Goal: Information Seeking & Learning: Learn about a topic

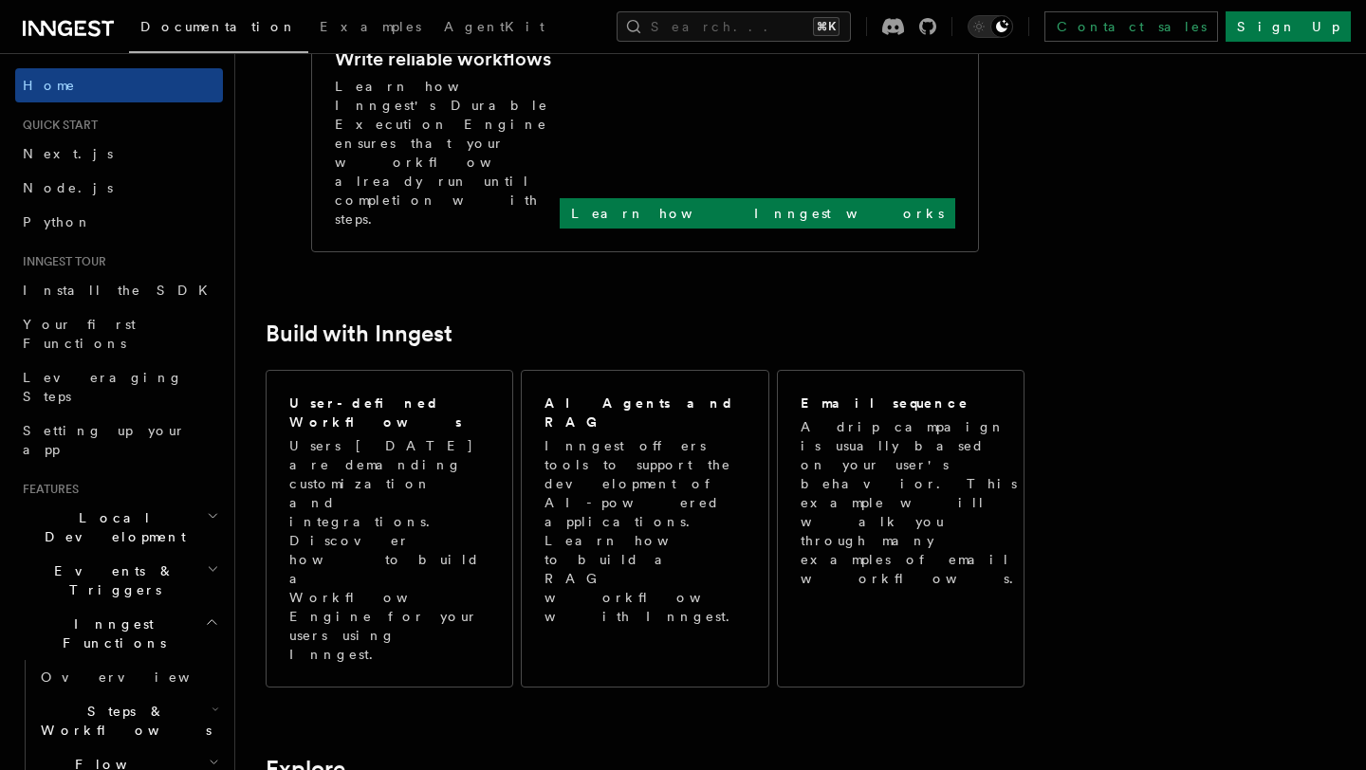
scroll to position [813, 0]
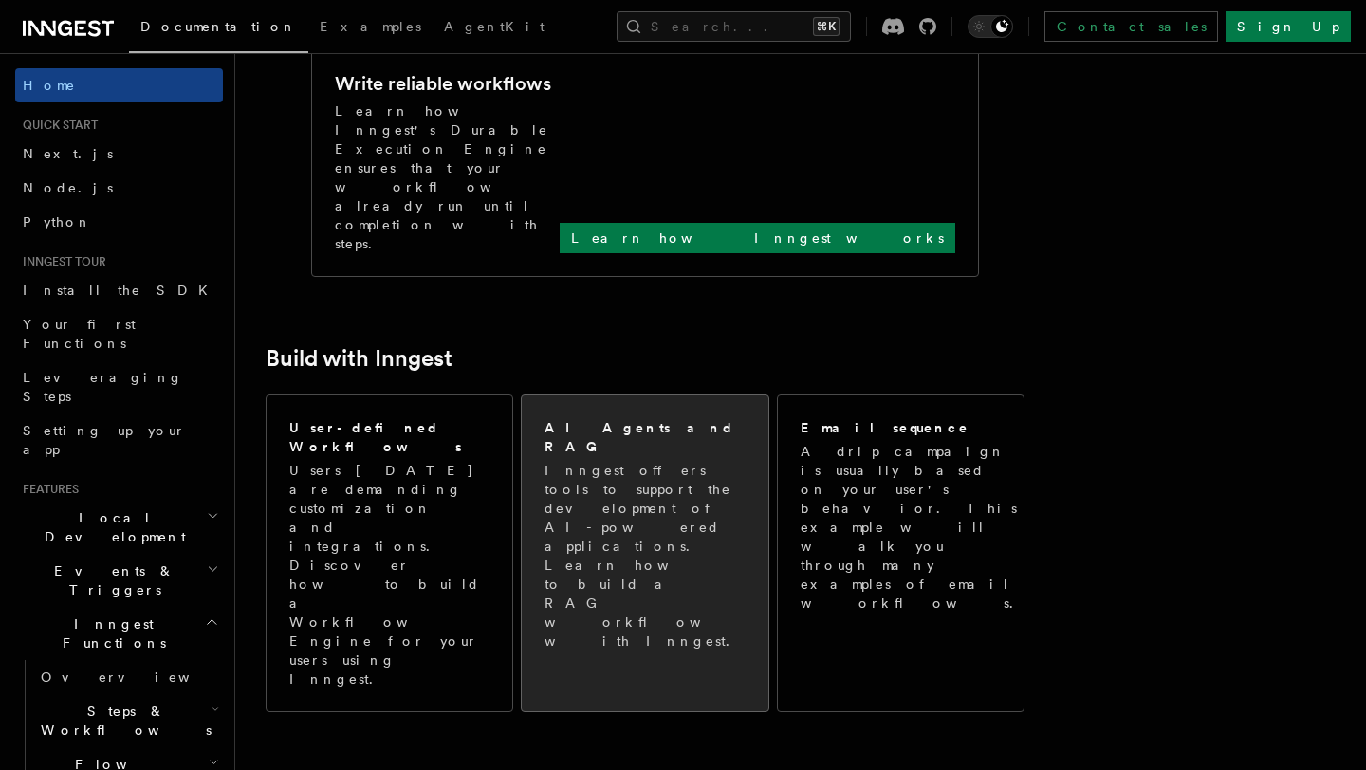
click at [585, 461] on p "Inngest offers tools to support the development of AI-powered applications. Lea…" at bounding box center [645, 556] width 203 height 190
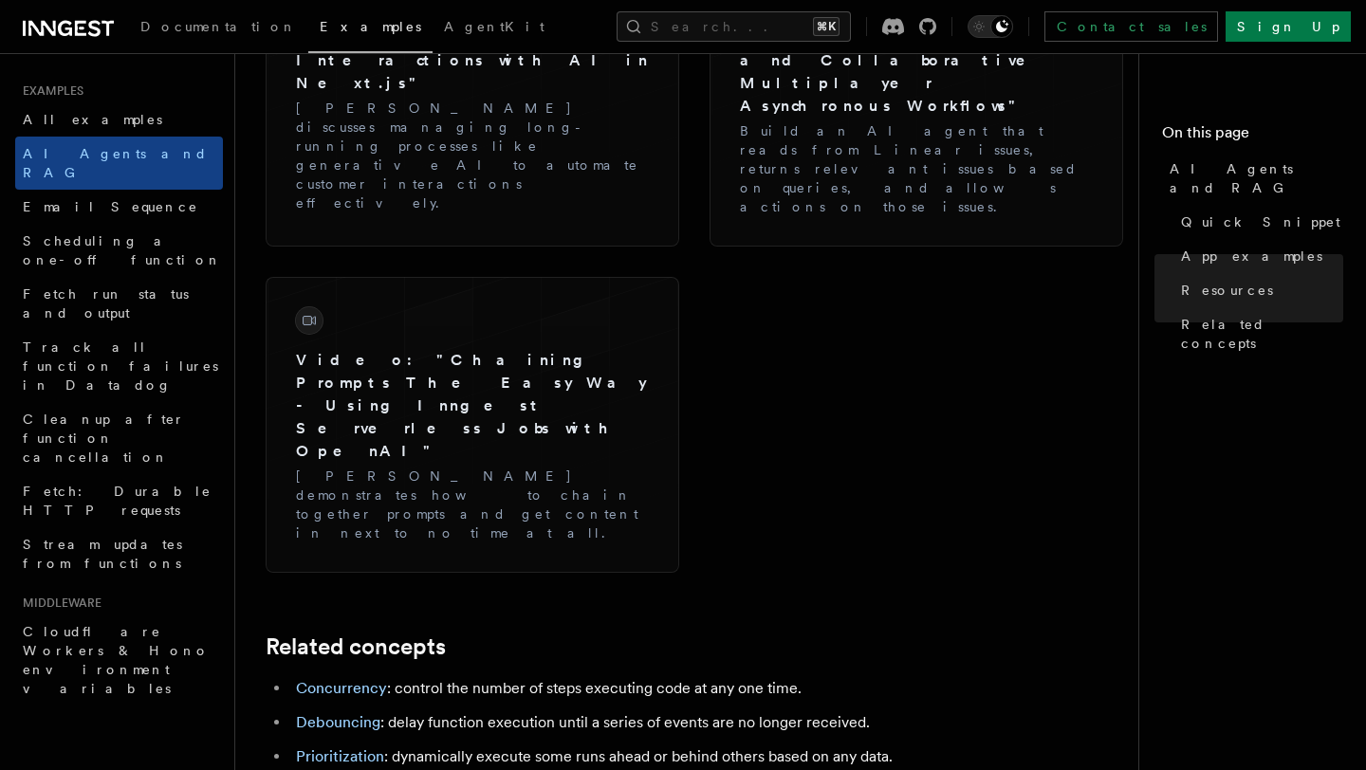
scroll to position [3316, 0]
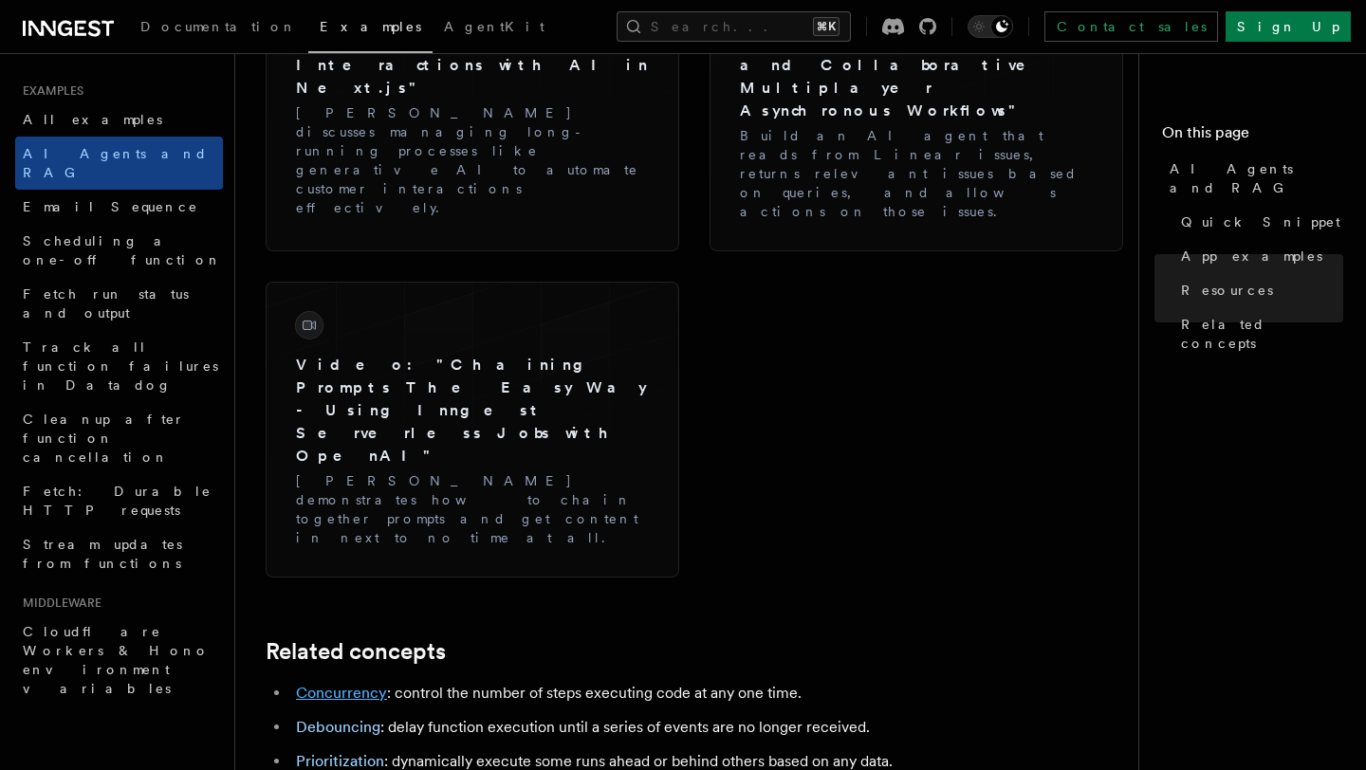
click at [333, 684] on link "Concurrency" at bounding box center [341, 693] width 91 height 18
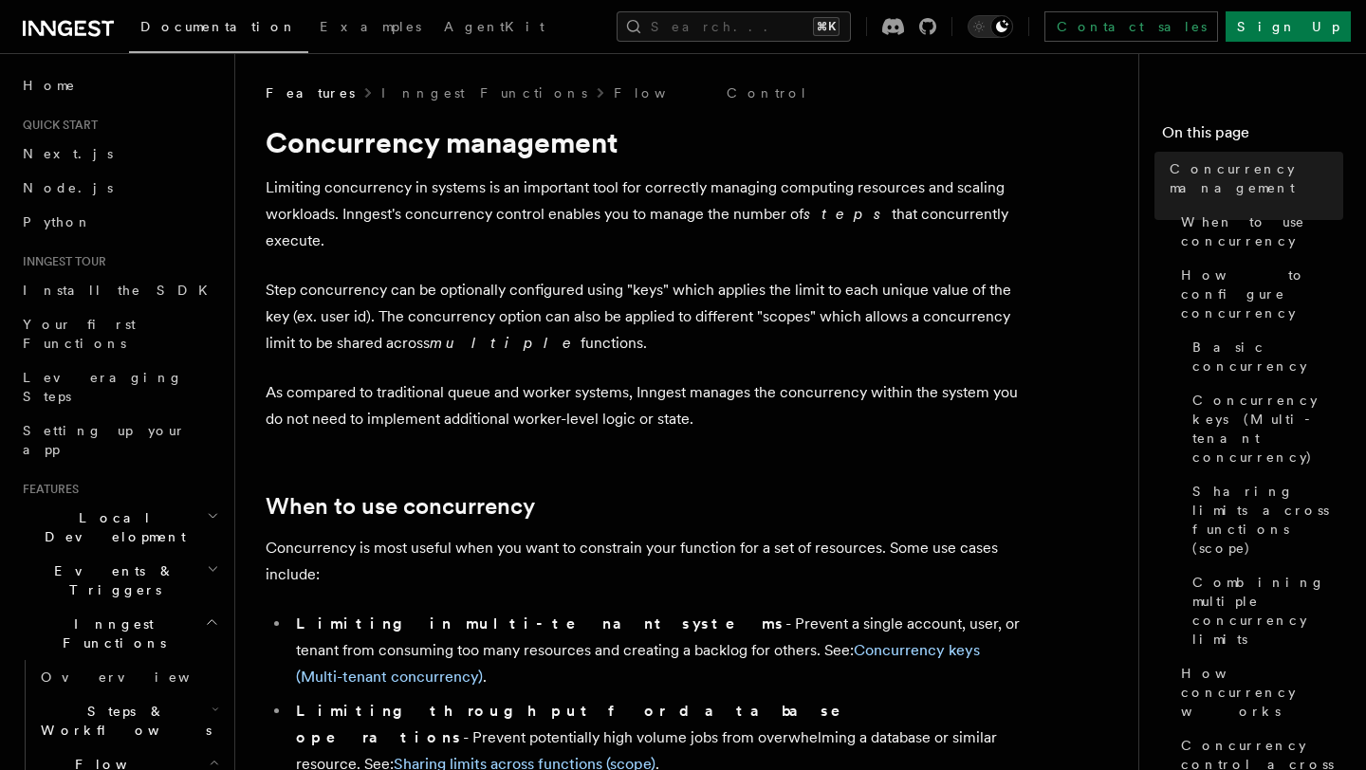
scroll to position [266, 0]
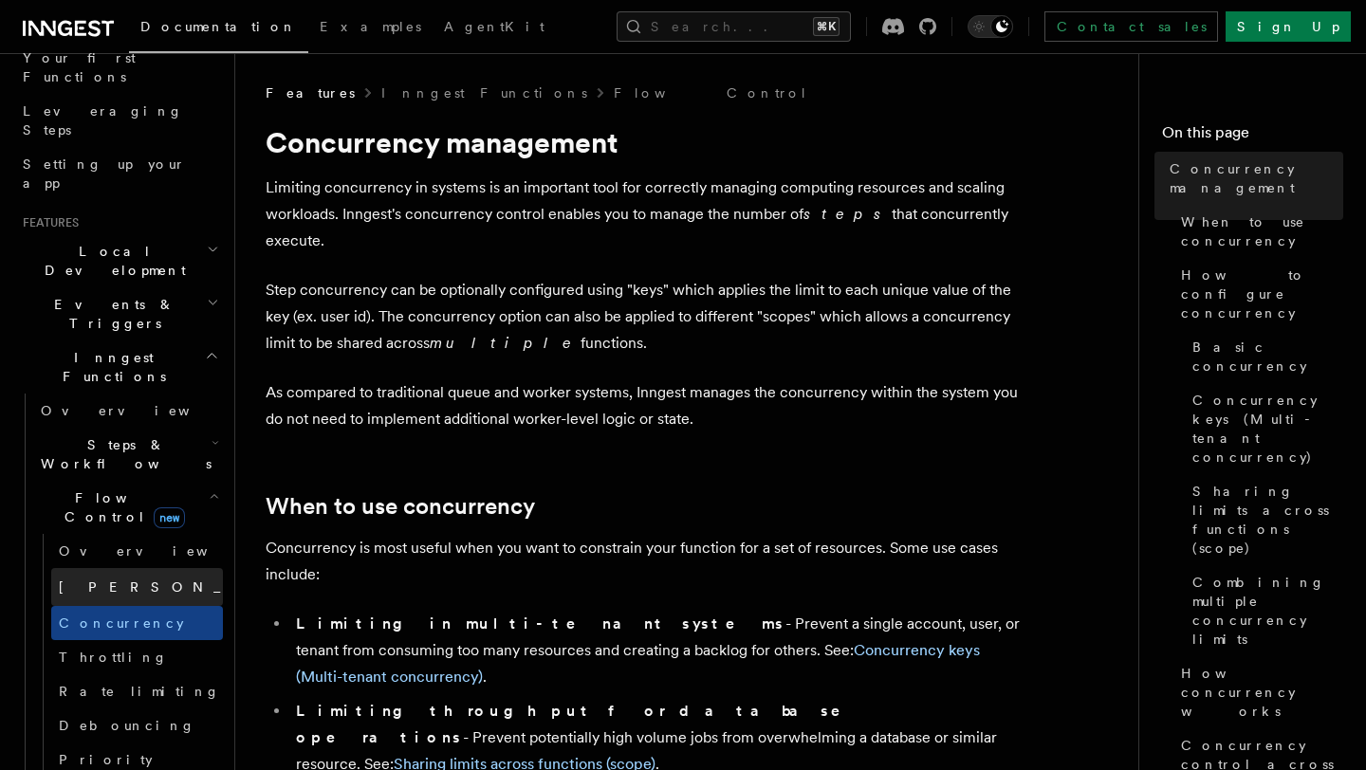
click at [344, 576] on span "new" at bounding box center [359, 587] width 31 height 23
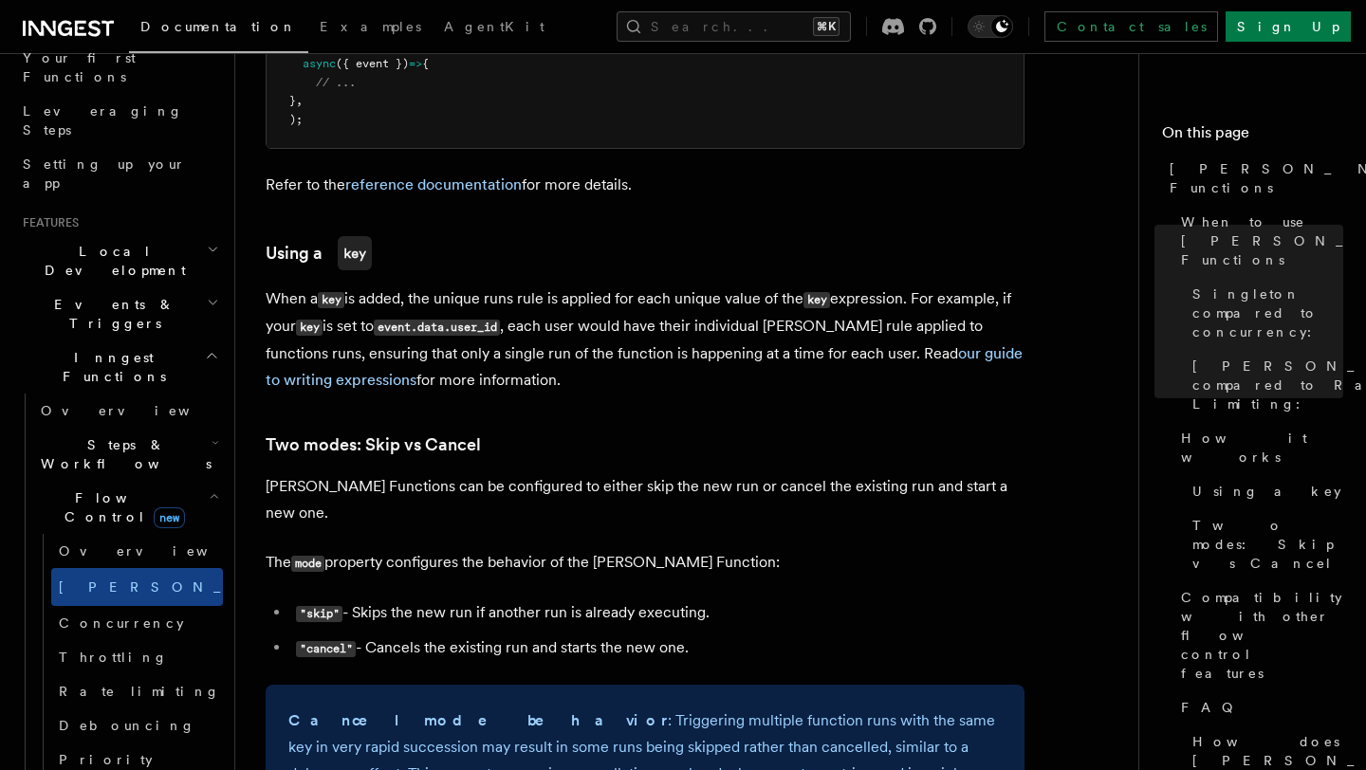
scroll to position [2025, 0]
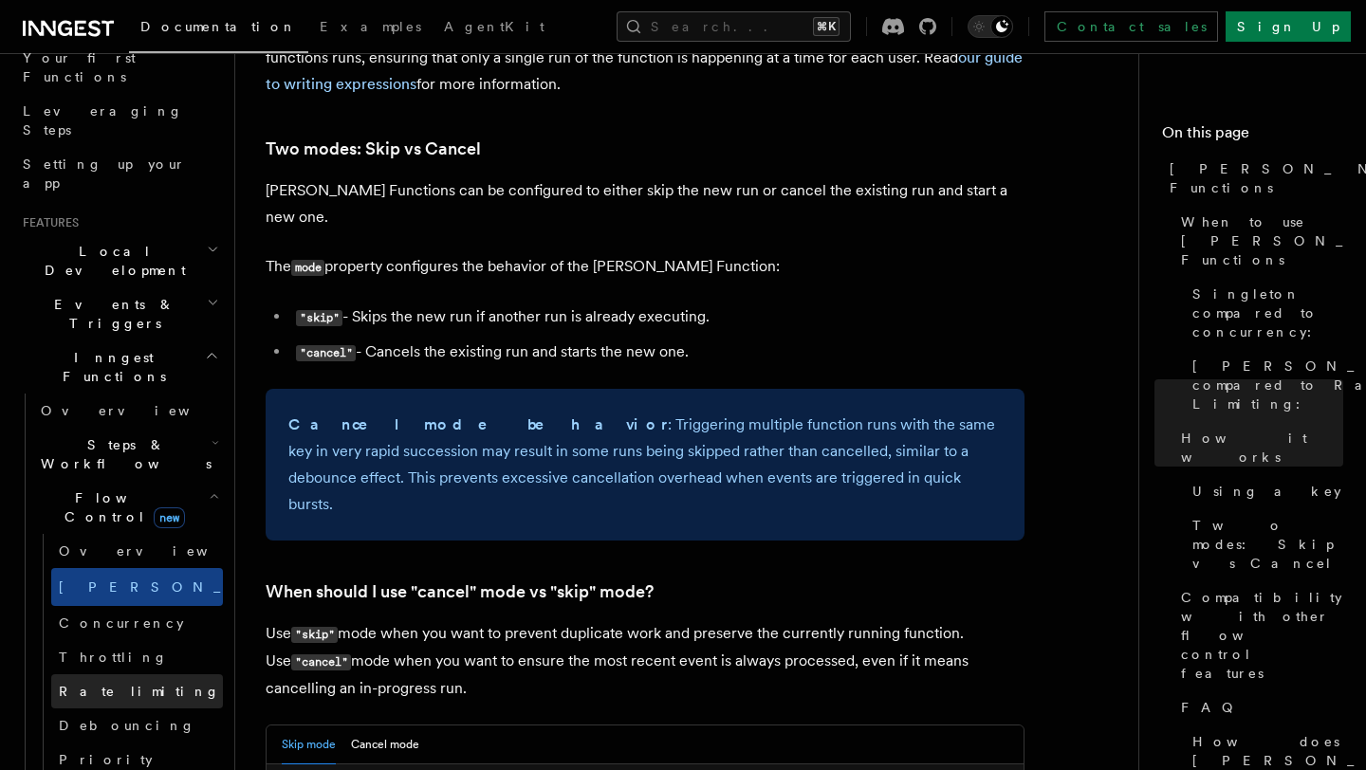
click at [124, 684] on span "Rate limiting" at bounding box center [139, 691] width 161 height 15
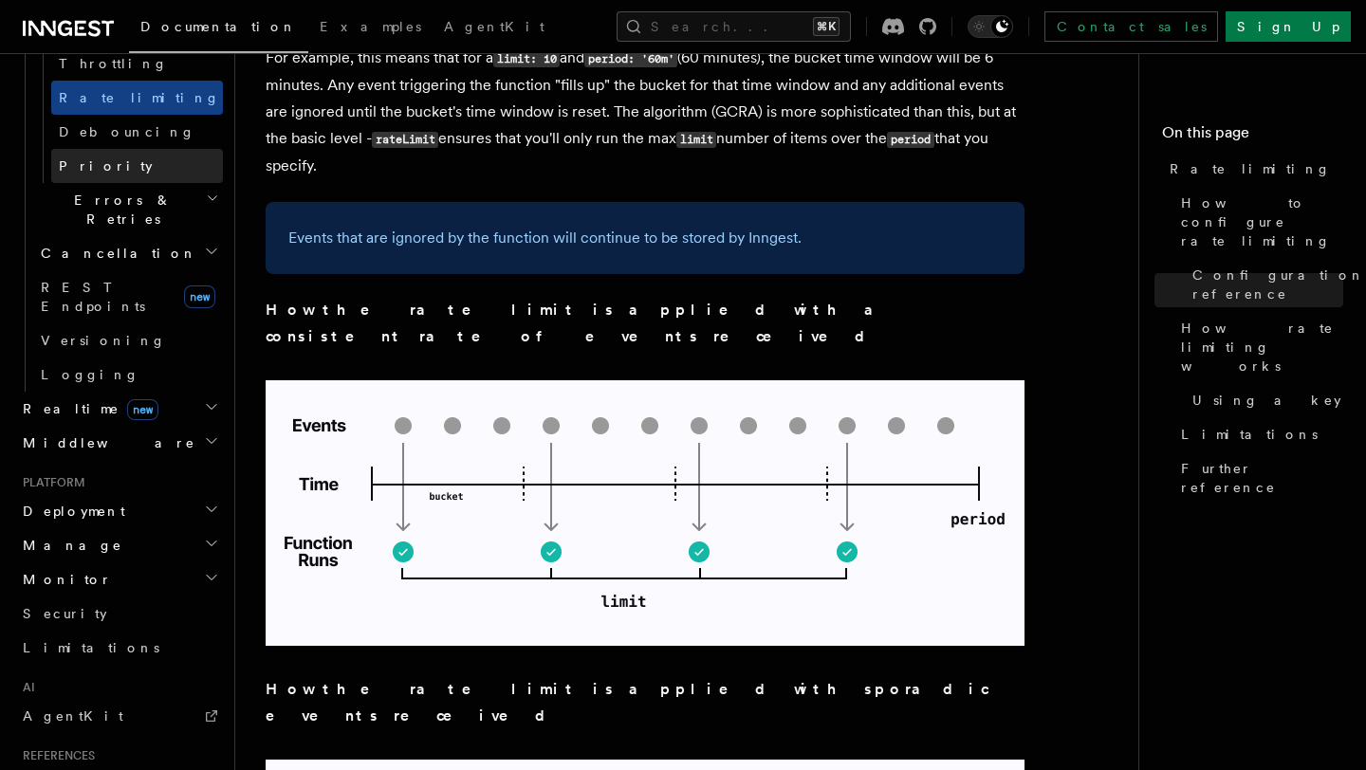
scroll to position [861, 0]
click at [180, 527] on h2 "Manage" at bounding box center [119, 544] width 208 height 34
click at [184, 561] on h2 "Monitor" at bounding box center [119, 578] width 208 height 34
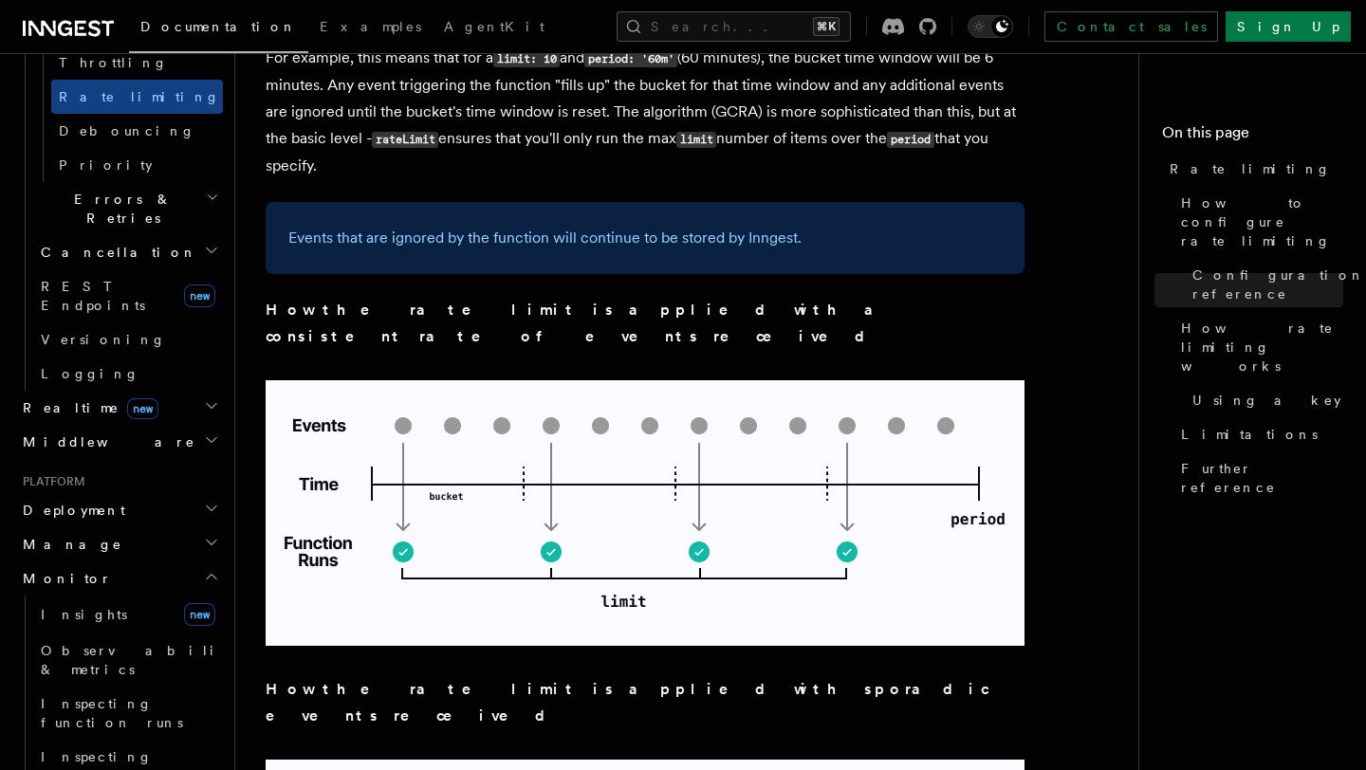
click at [184, 561] on h2 "Monitor" at bounding box center [119, 578] width 208 height 34
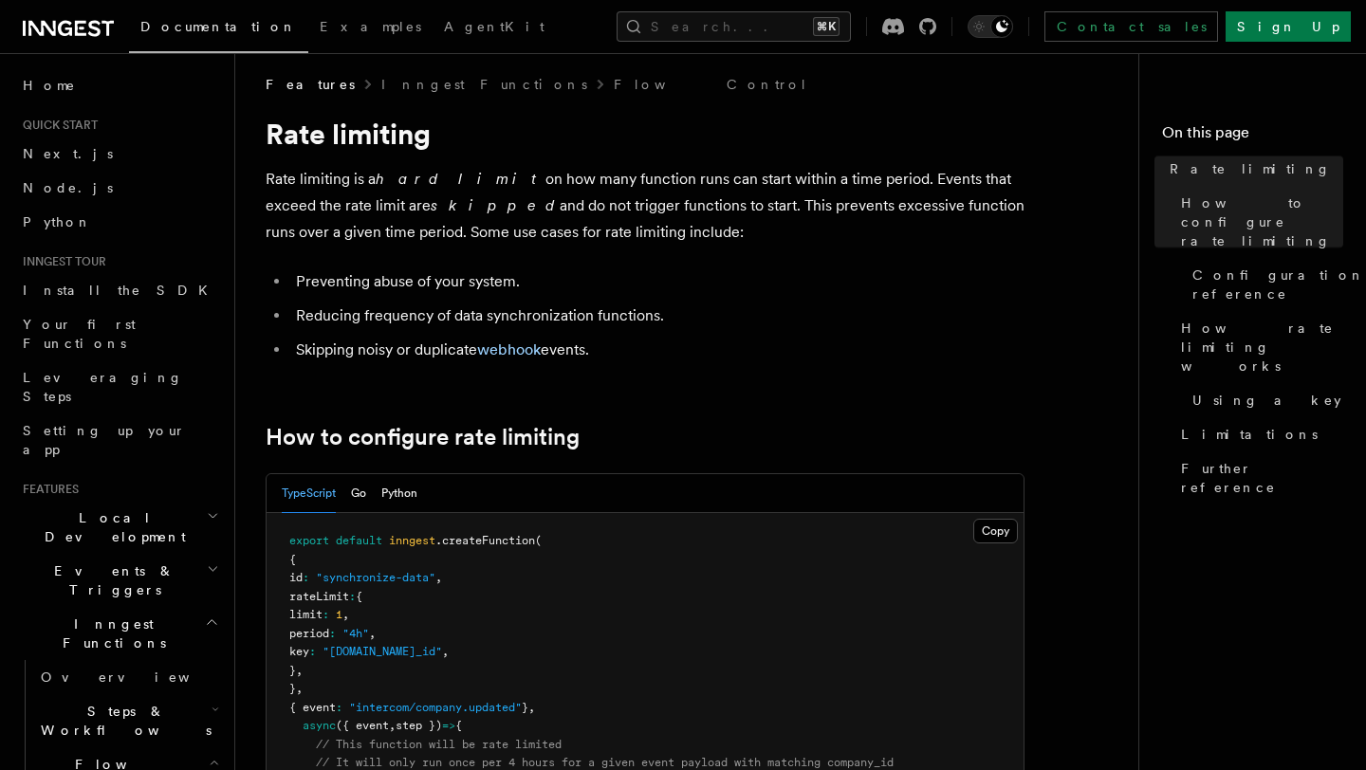
scroll to position [0, 0]
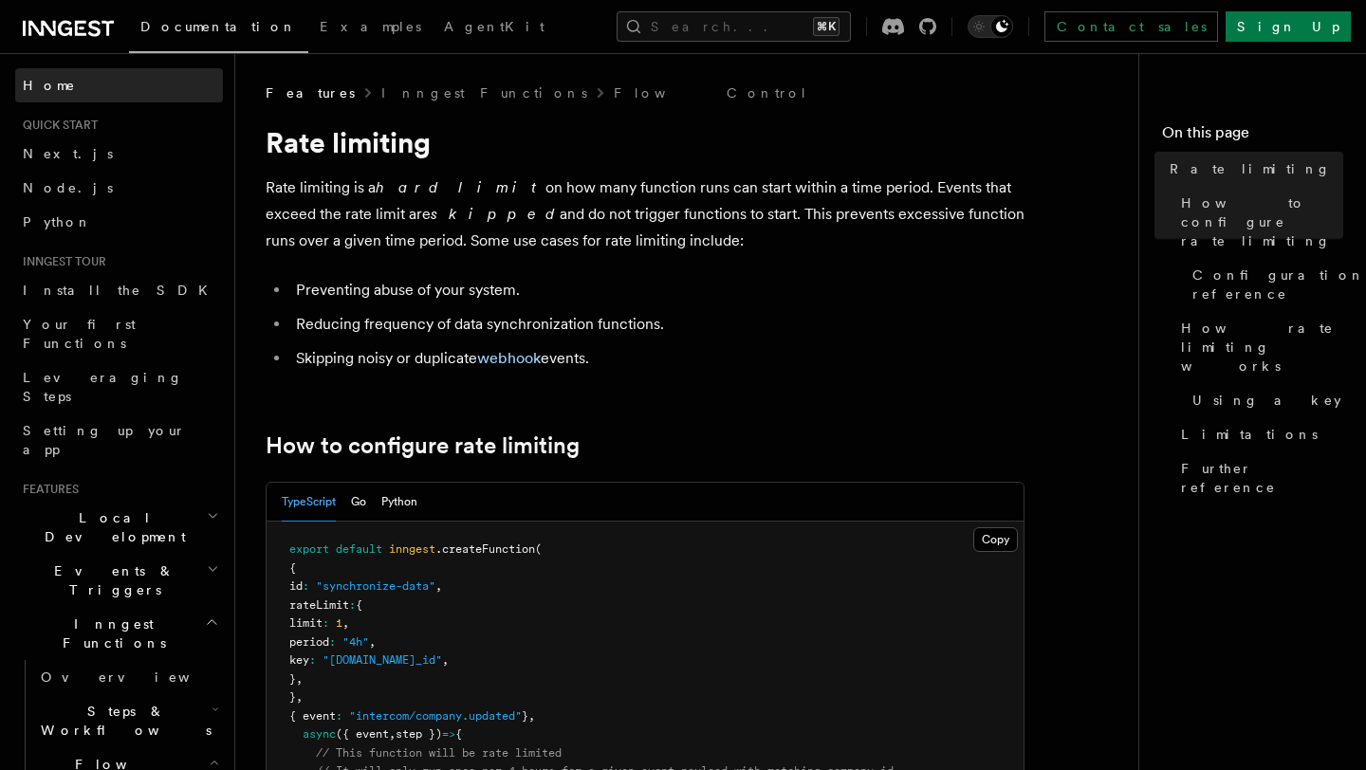
click at [136, 86] on link "Home" at bounding box center [119, 85] width 208 height 34
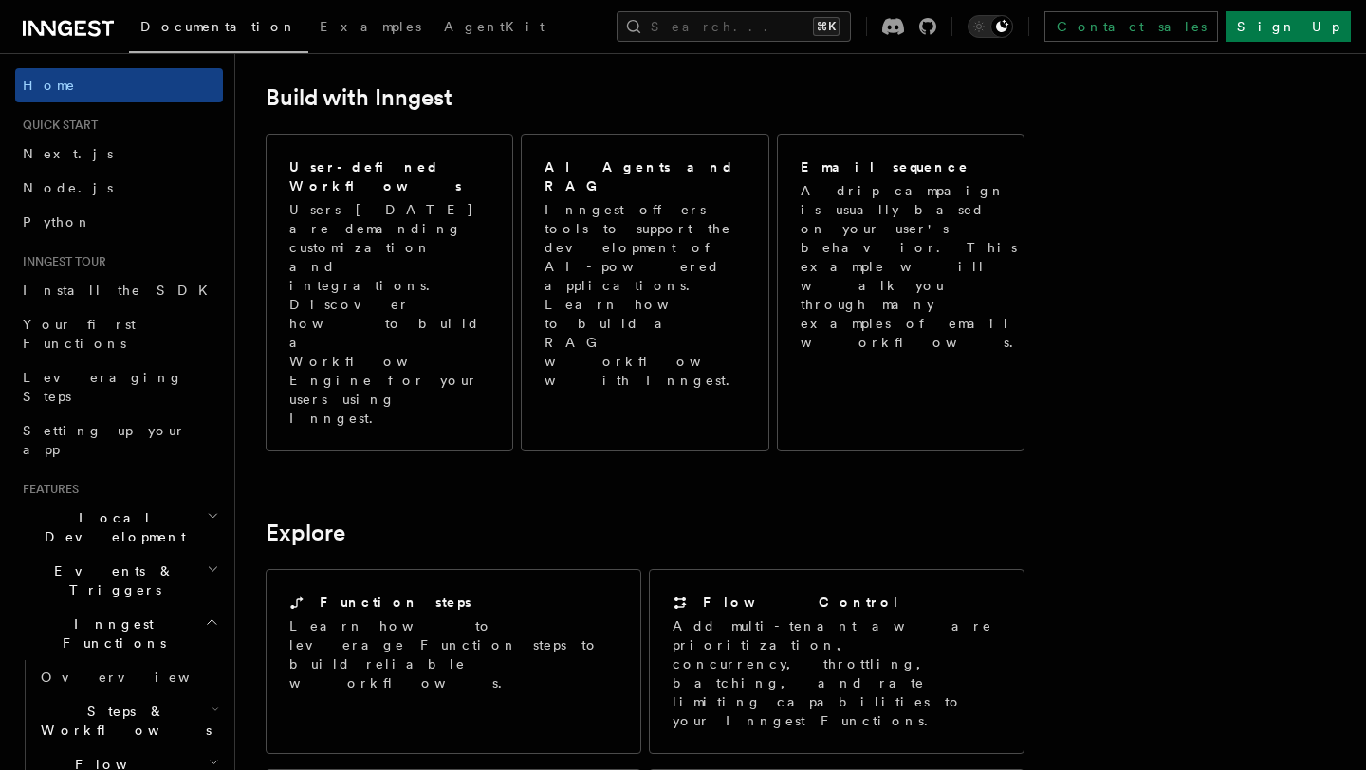
scroll to position [1195, 0]
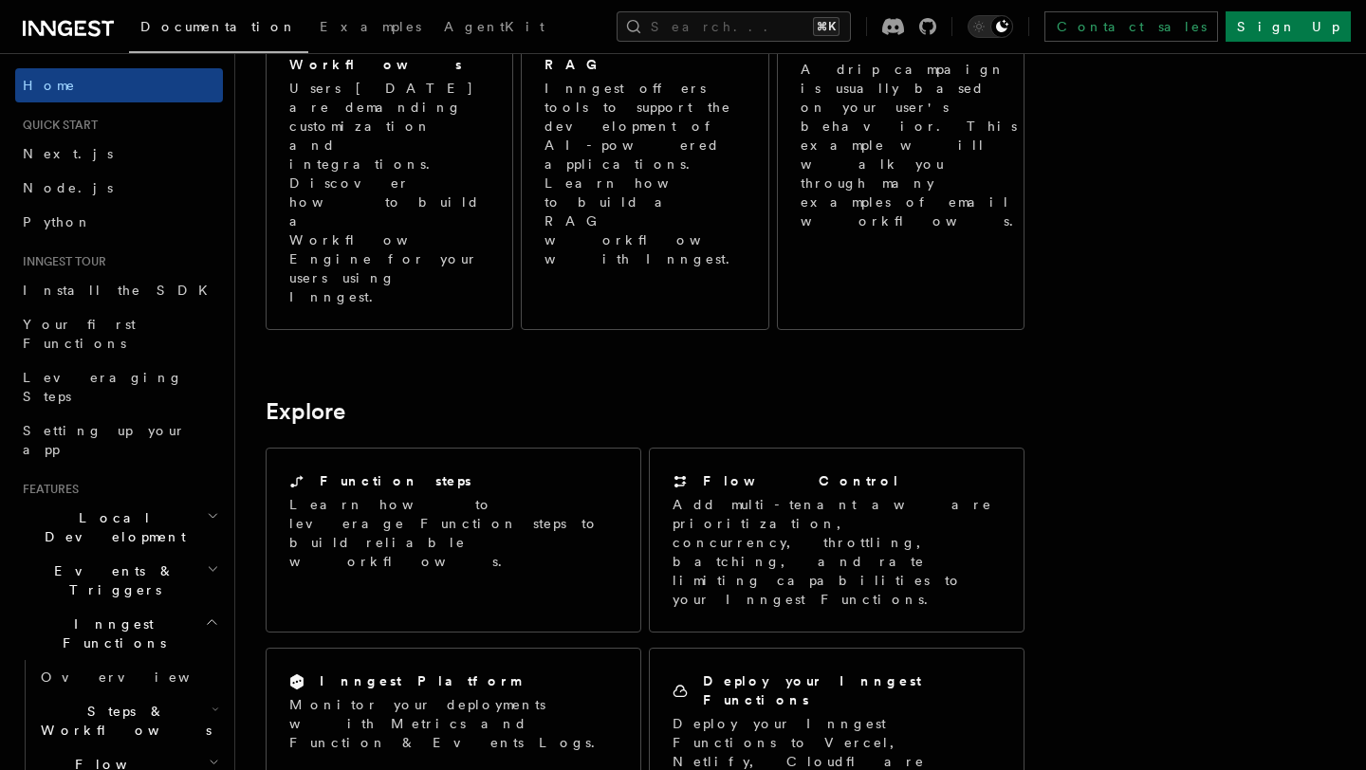
click at [208, 508] on icon "button" at bounding box center [213, 515] width 12 height 15
click at [194, 554] on h2 "Events & Triggers" at bounding box center [119, 580] width 208 height 53
click at [194, 607] on h2 "Inngest Functions" at bounding box center [119, 633] width 208 height 53
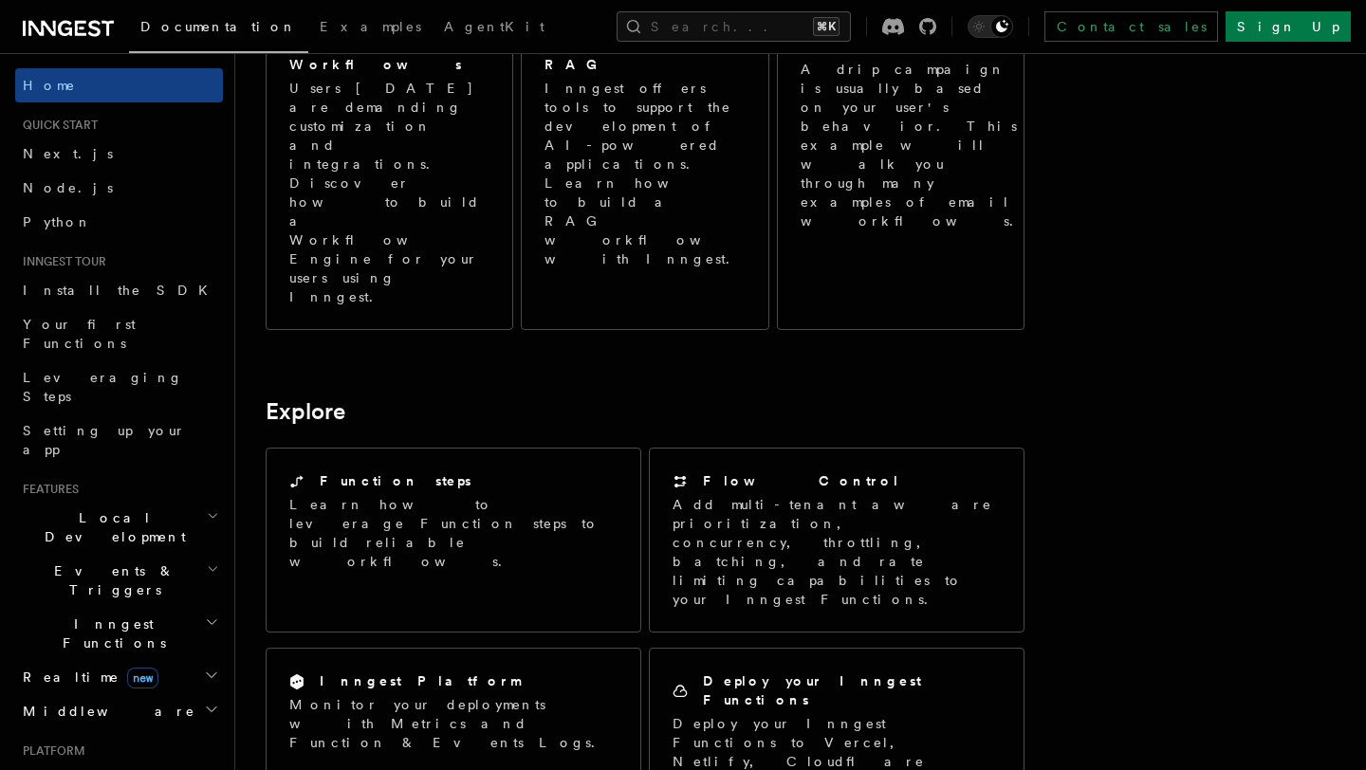
click at [193, 660] on h2 "Realtime new" at bounding box center [119, 677] width 208 height 34
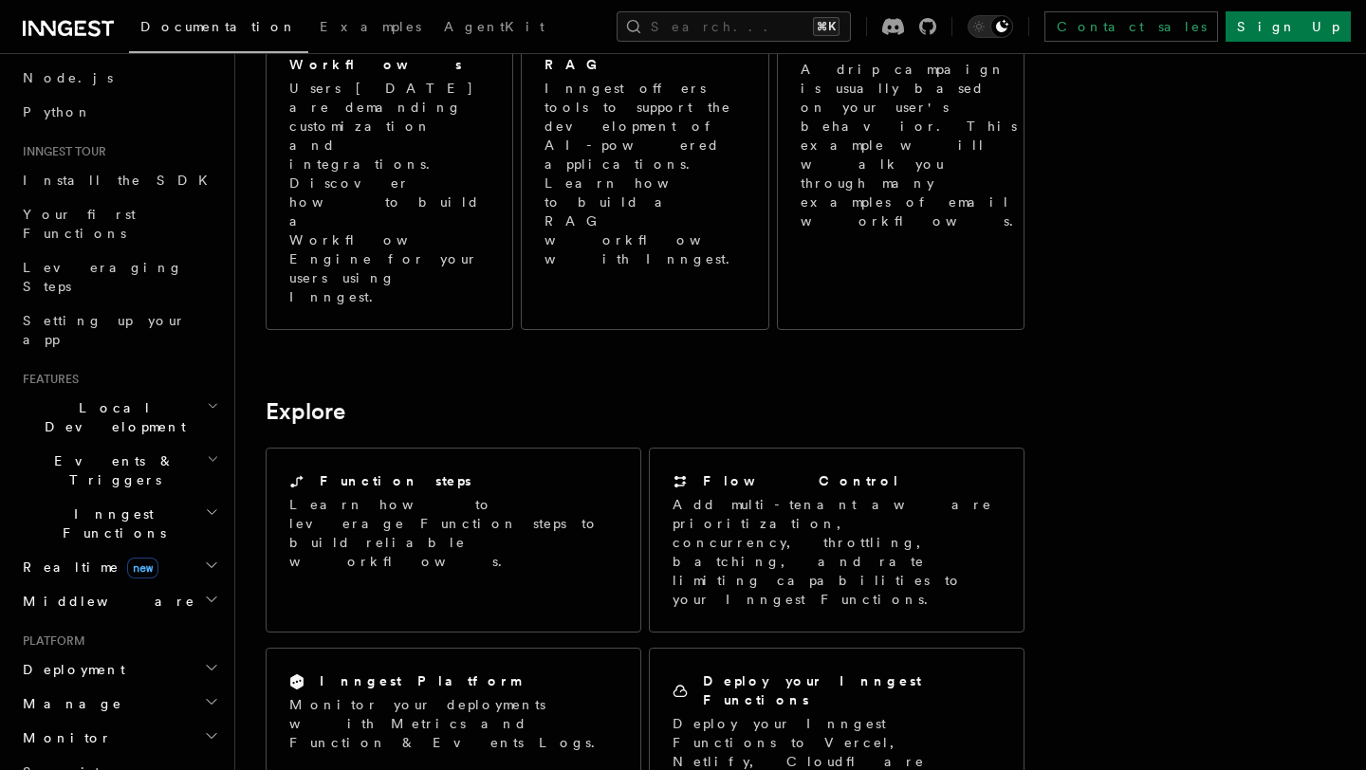
scroll to position [121, 0]
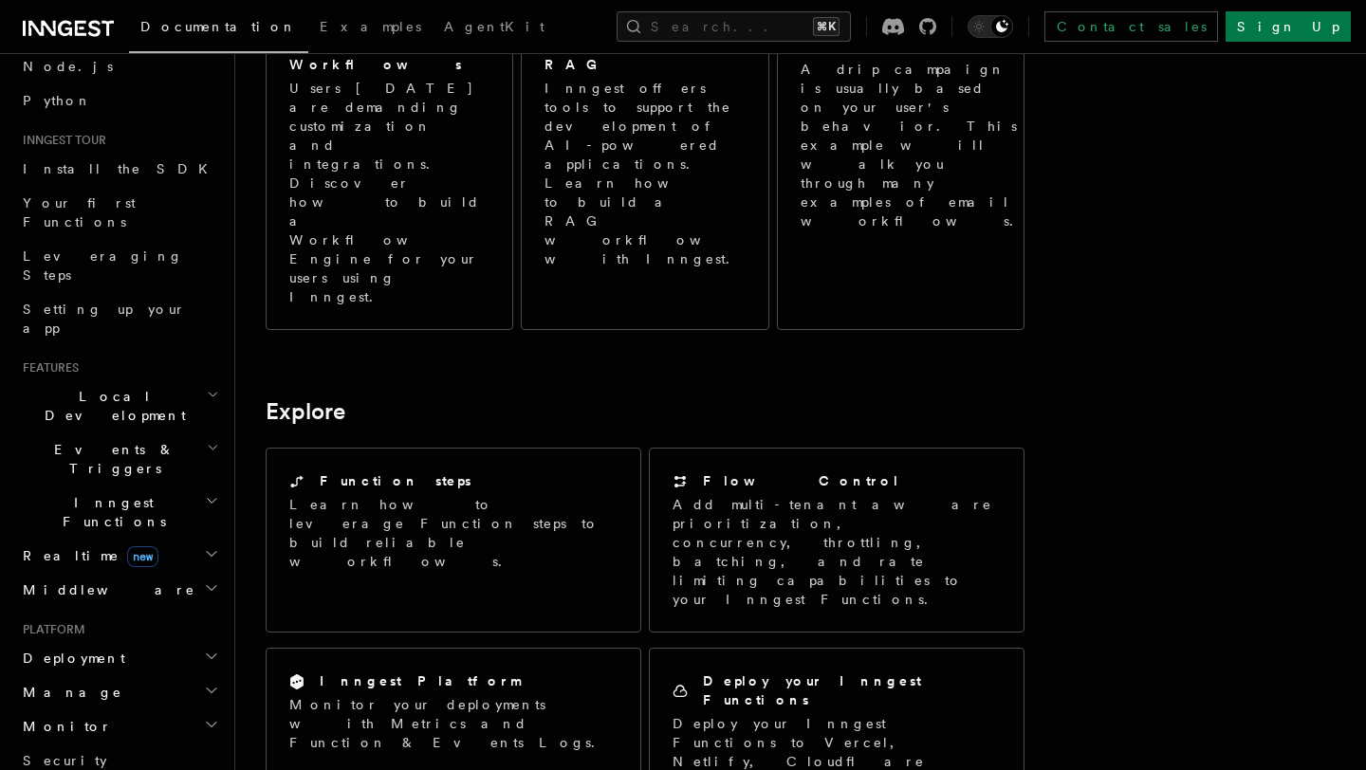
click at [206, 546] on icon "button" at bounding box center [211, 553] width 15 height 15
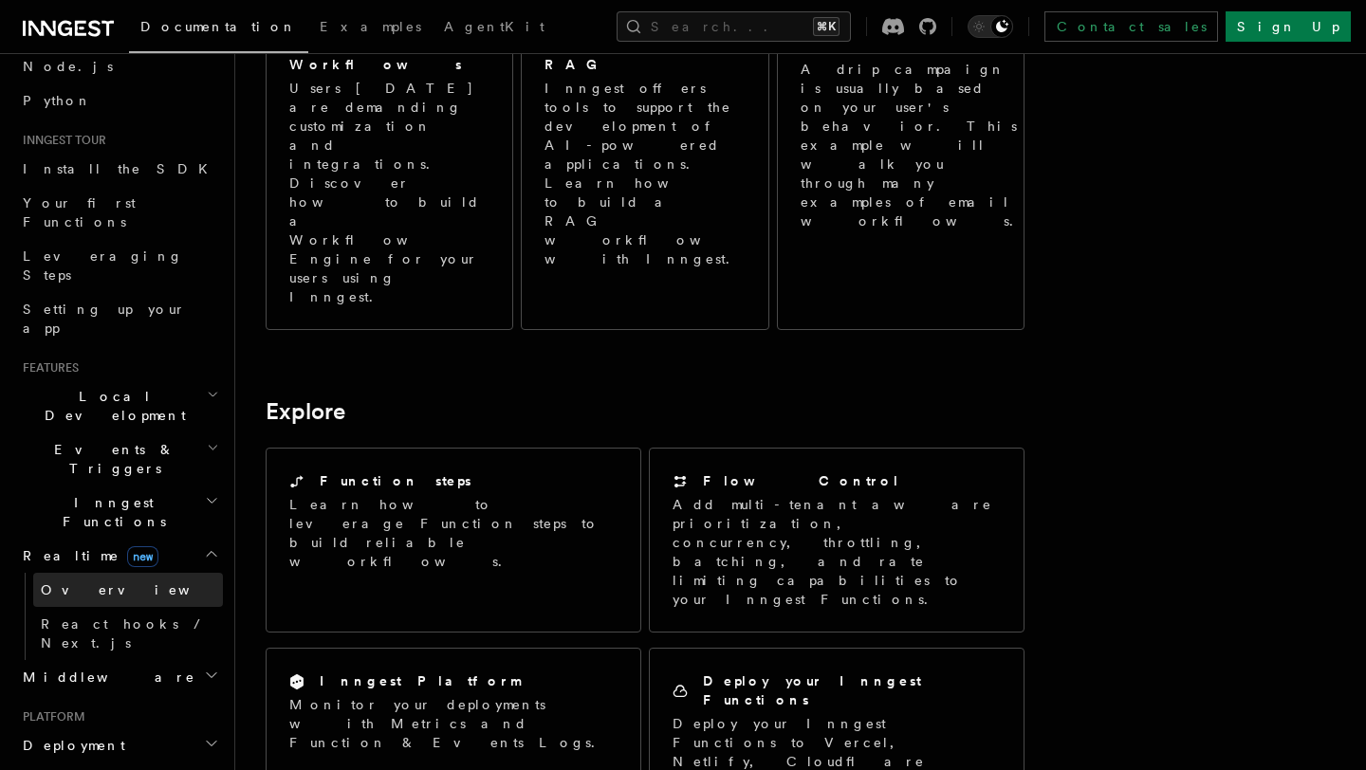
click at [100, 573] on link "Overview" at bounding box center [128, 590] width 190 height 34
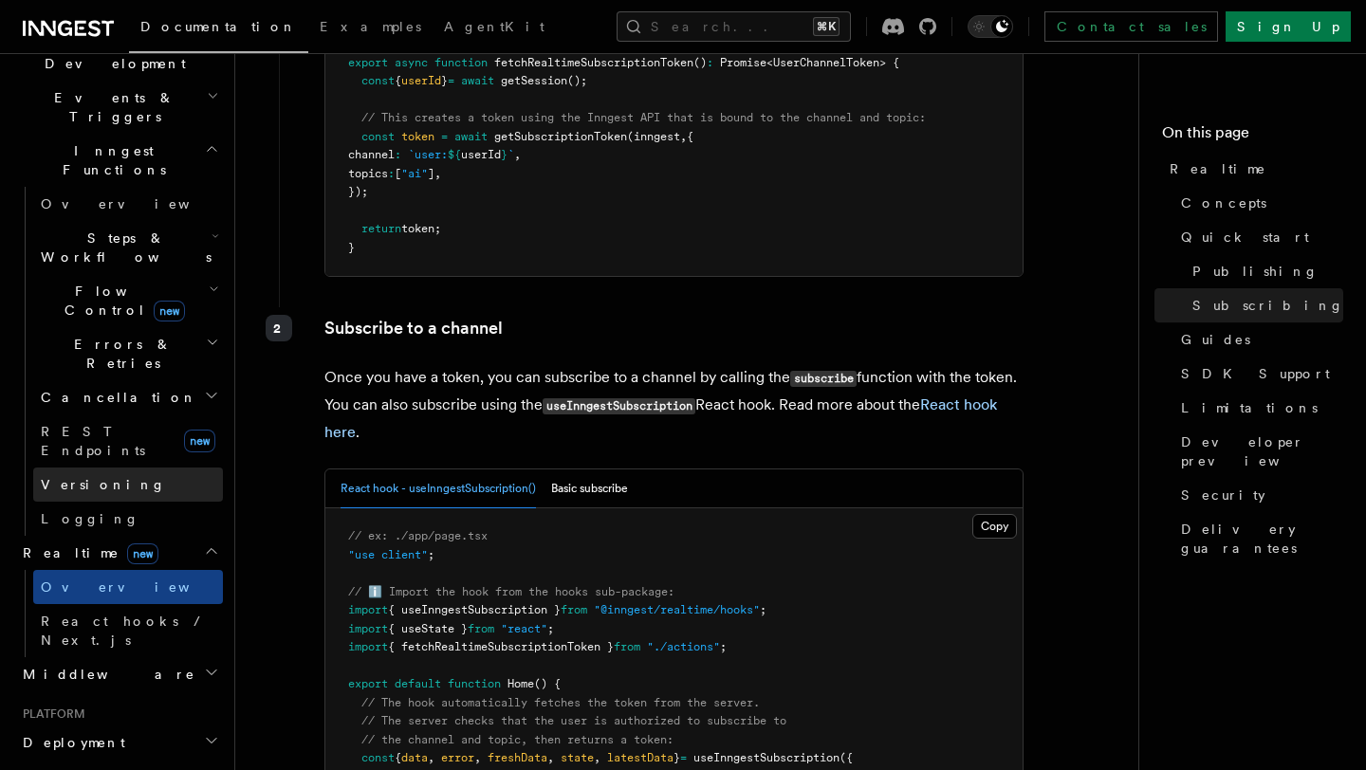
scroll to position [474, 0]
click at [135, 656] on h2 "Middleware" at bounding box center [119, 673] width 208 height 34
click at [122, 725] on h2 "Deployment" at bounding box center [119, 742] width 208 height 34
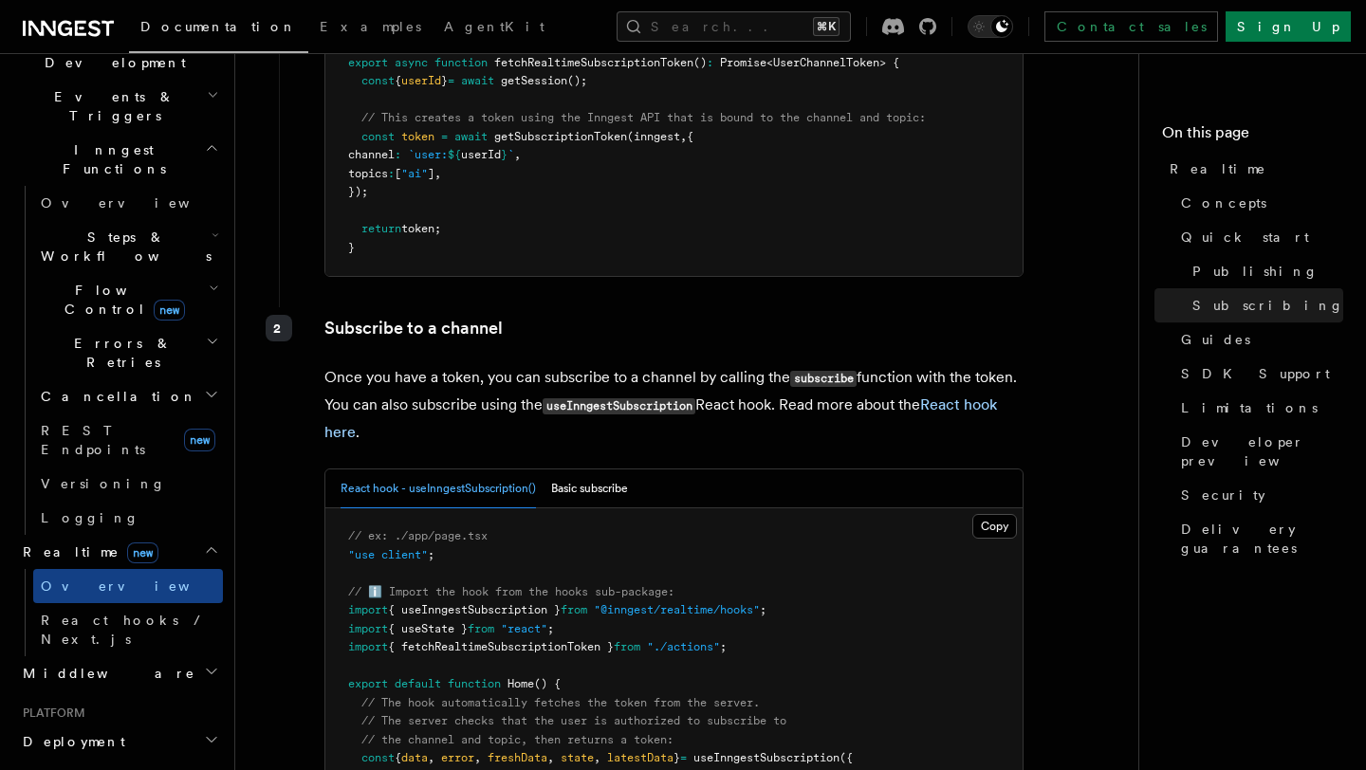
click at [124, 725] on h2 "Deployment" at bounding box center [119, 742] width 208 height 34
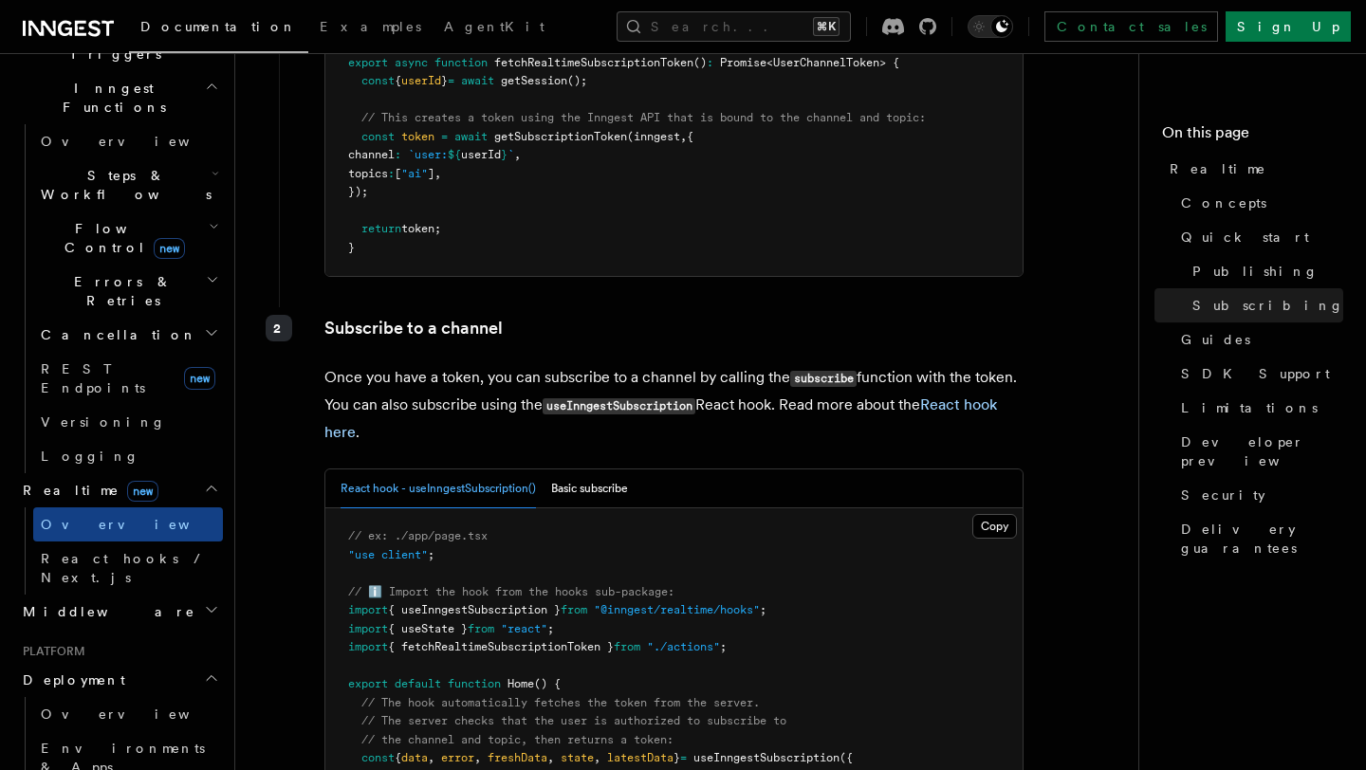
scroll to position [552, 0]
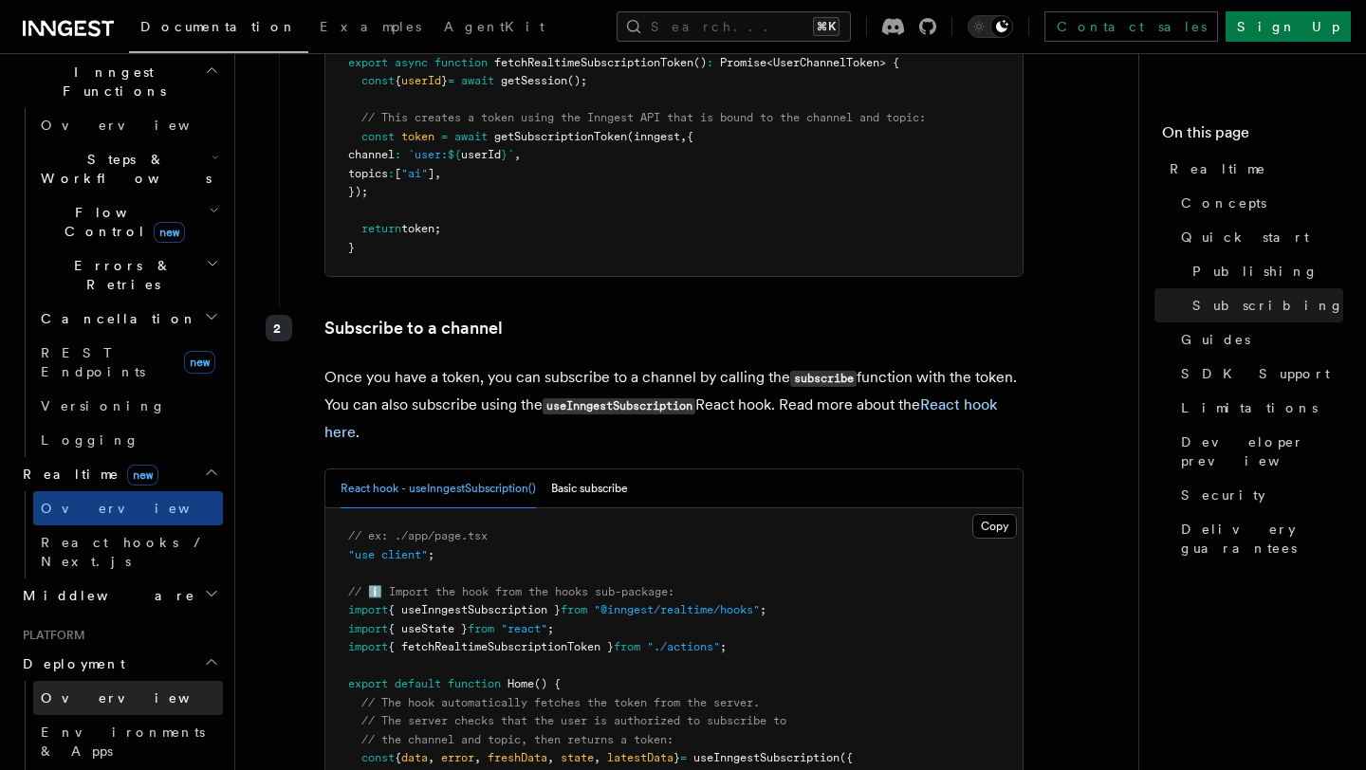
click at [115, 681] on link "Overview" at bounding box center [128, 698] width 190 height 34
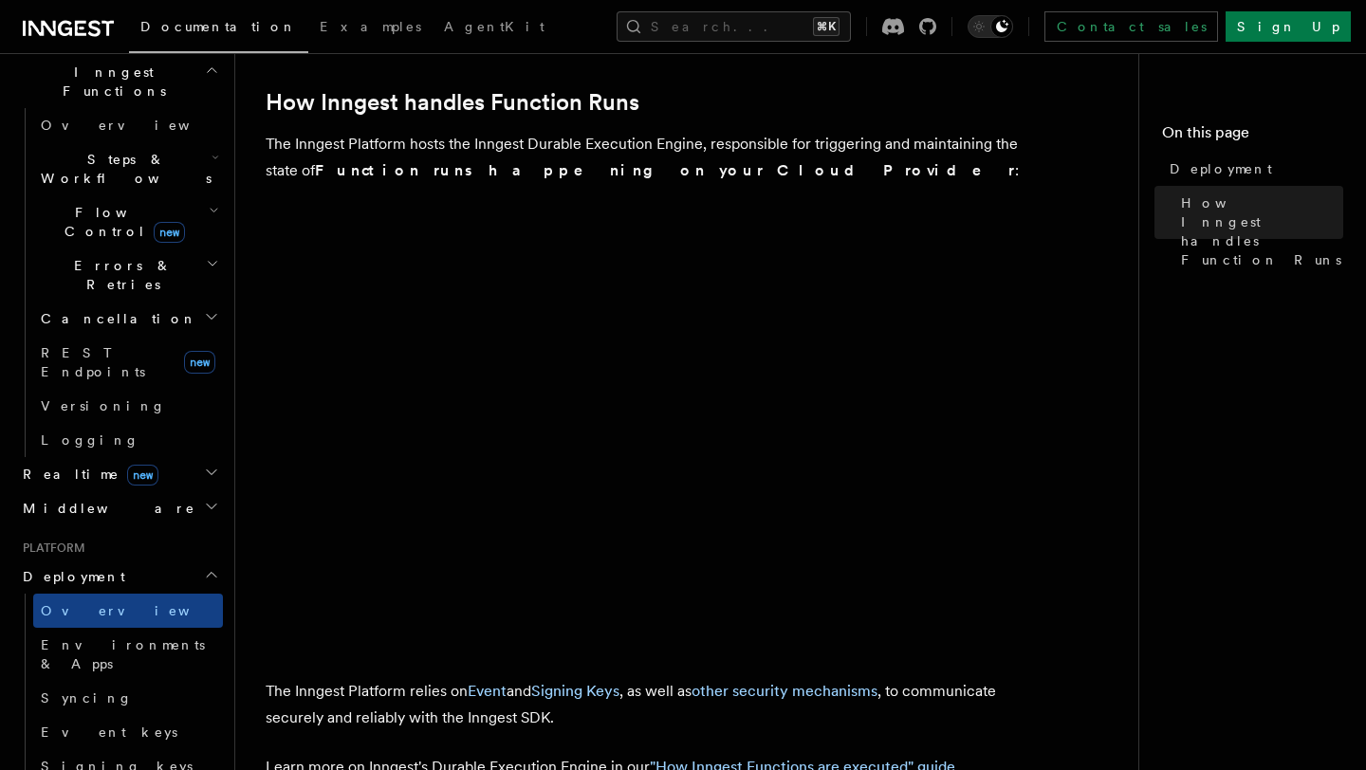
scroll to position [848, 0]
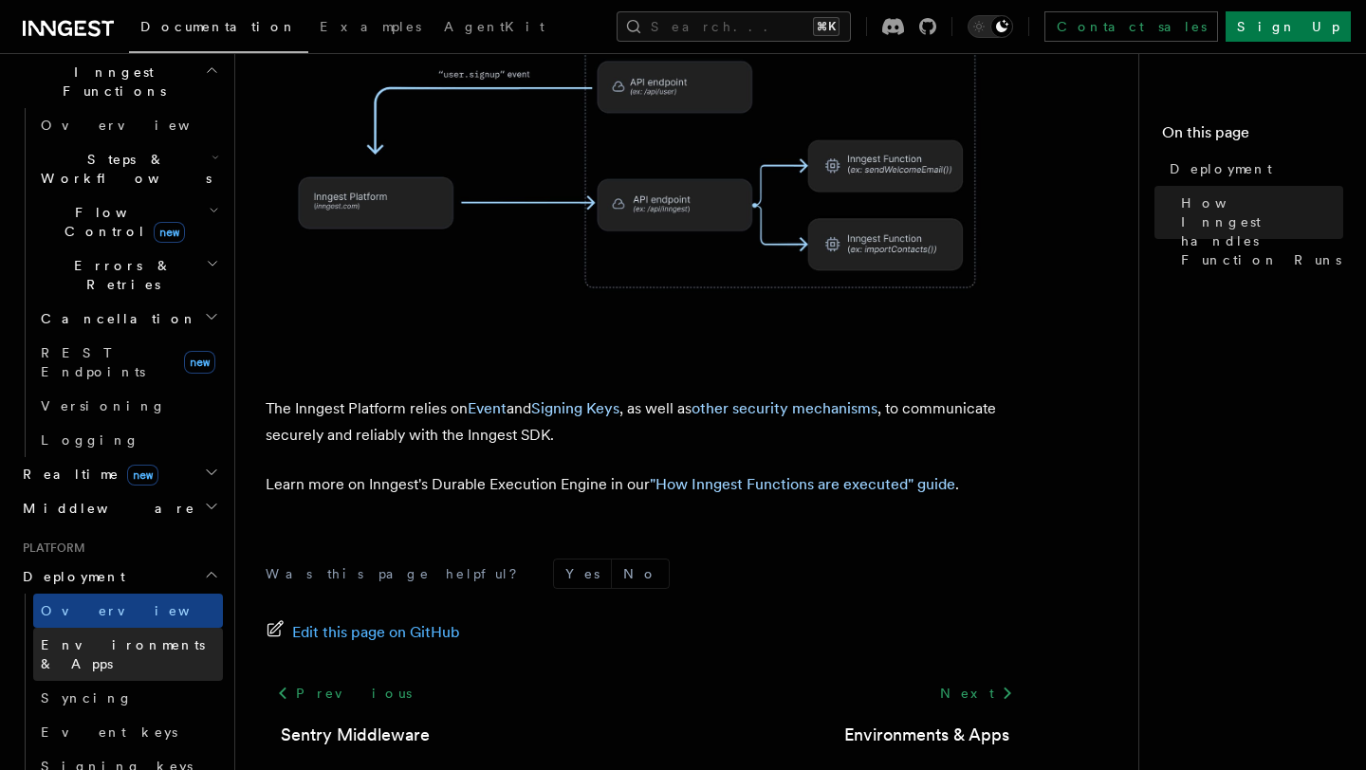
click at [147, 637] on span "Environments & Apps" at bounding box center [123, 654] width 164 height 34
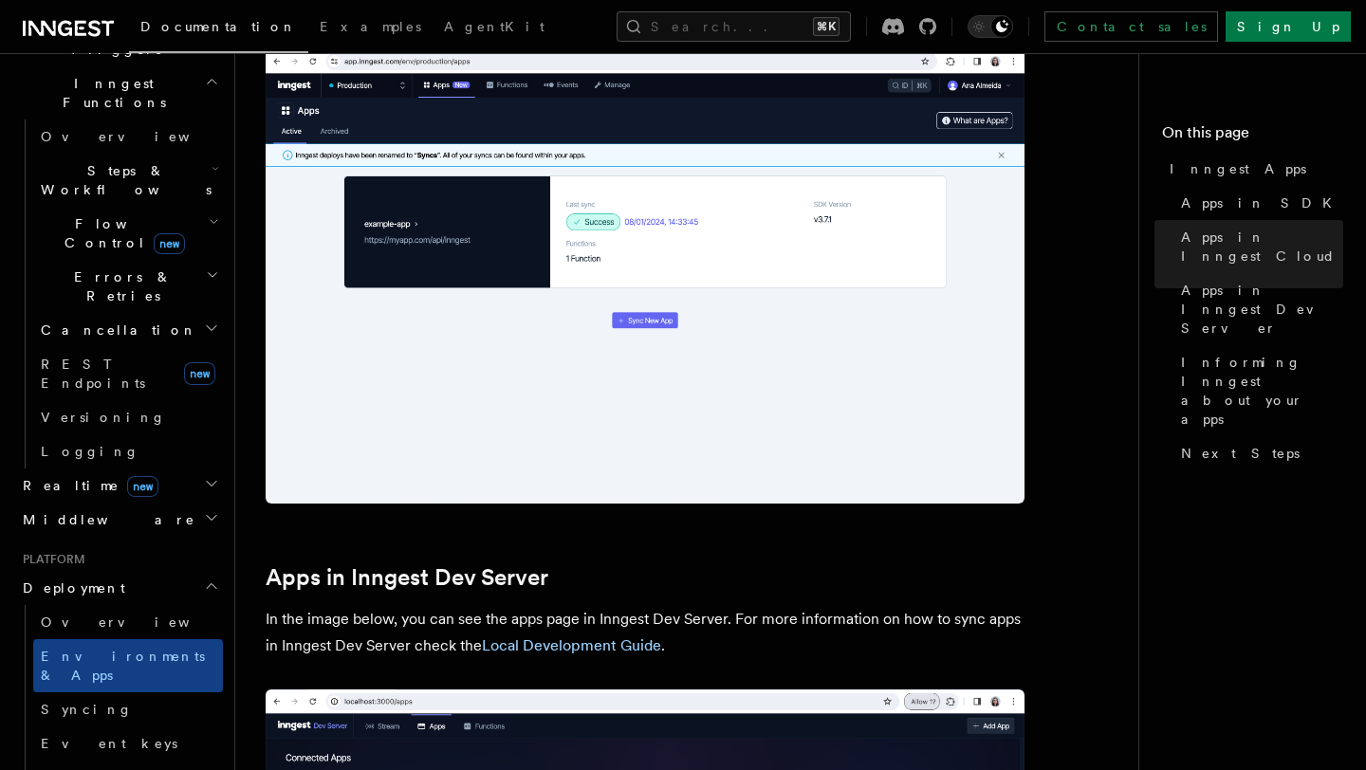
scroll to position [1720, 0]
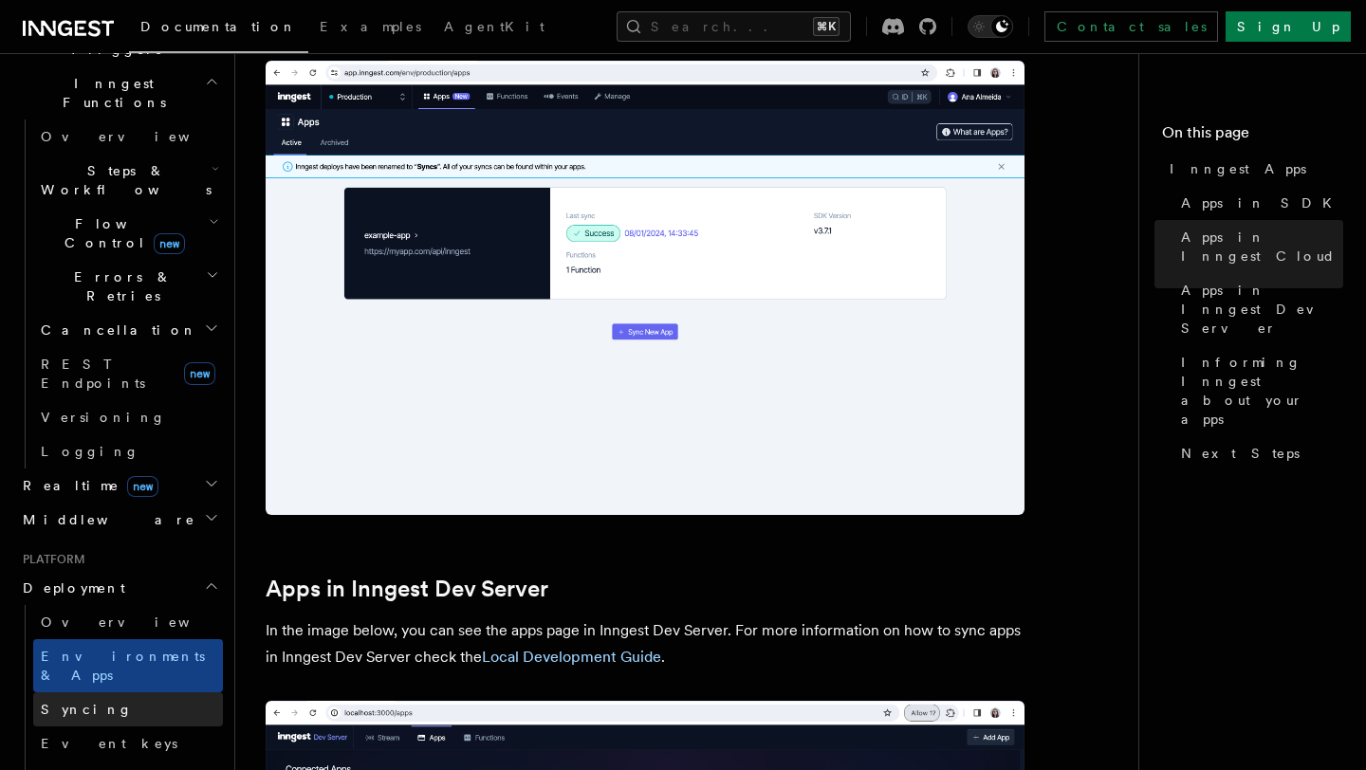
click at [164, 692] on link "Syncing" at bounding box center [128, 709] width 190 height 34
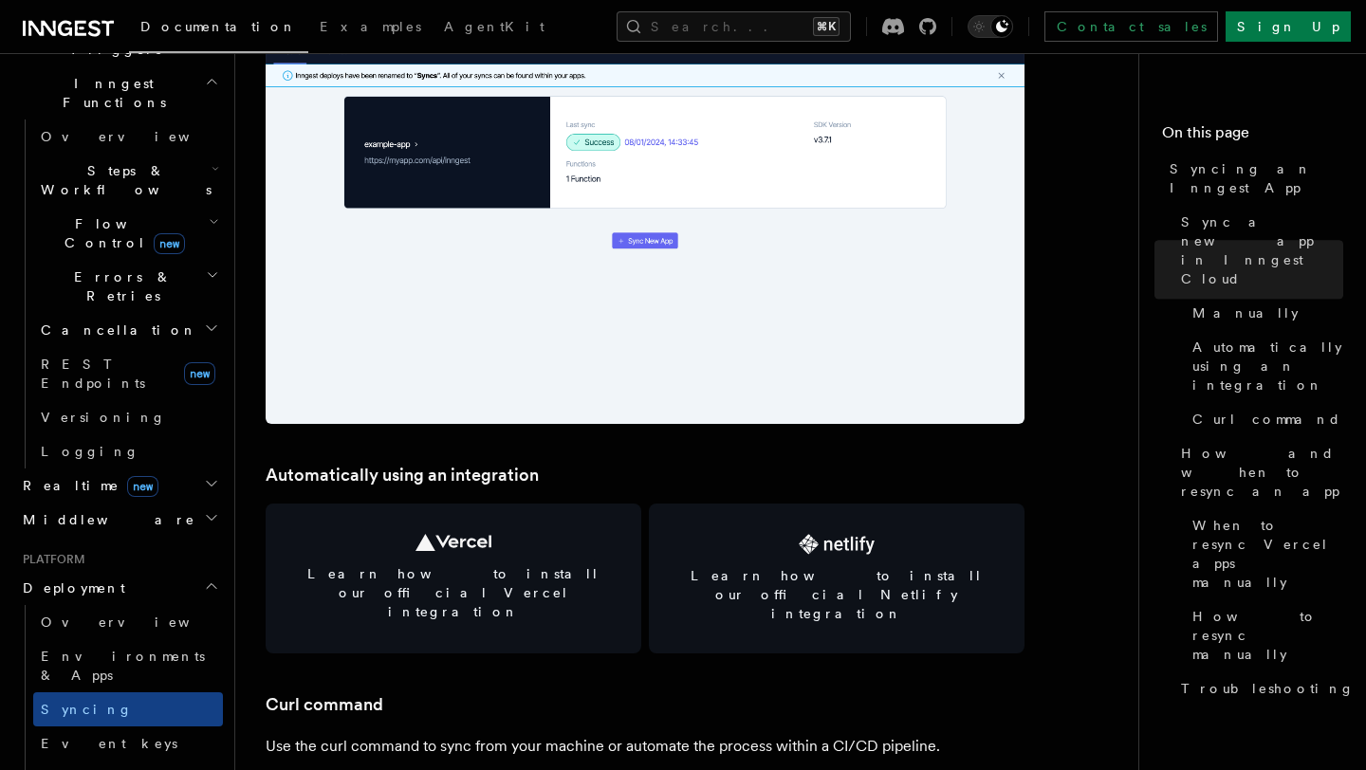
scroll to position [3060, 0]
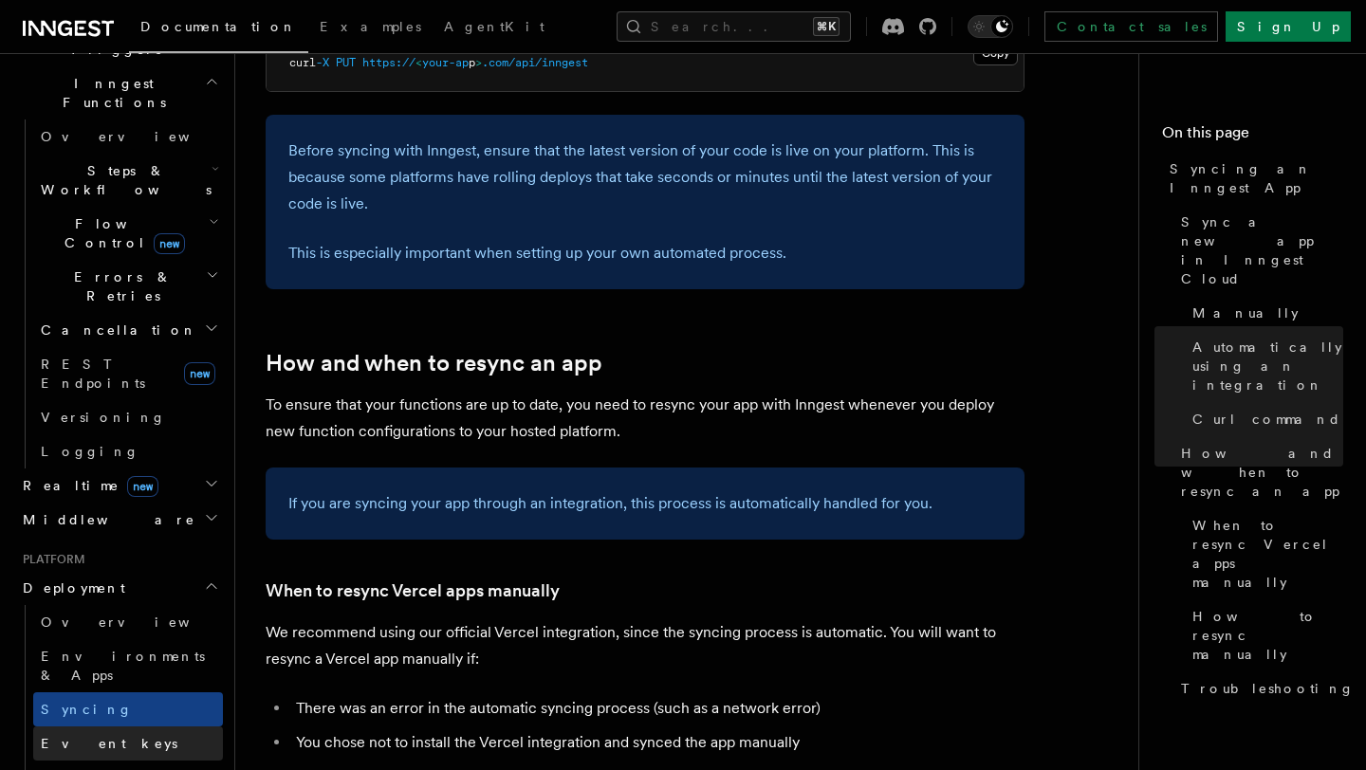
click at [145, 726] on link "Event keys" at bounding box center [128, 743] width 190 height 34
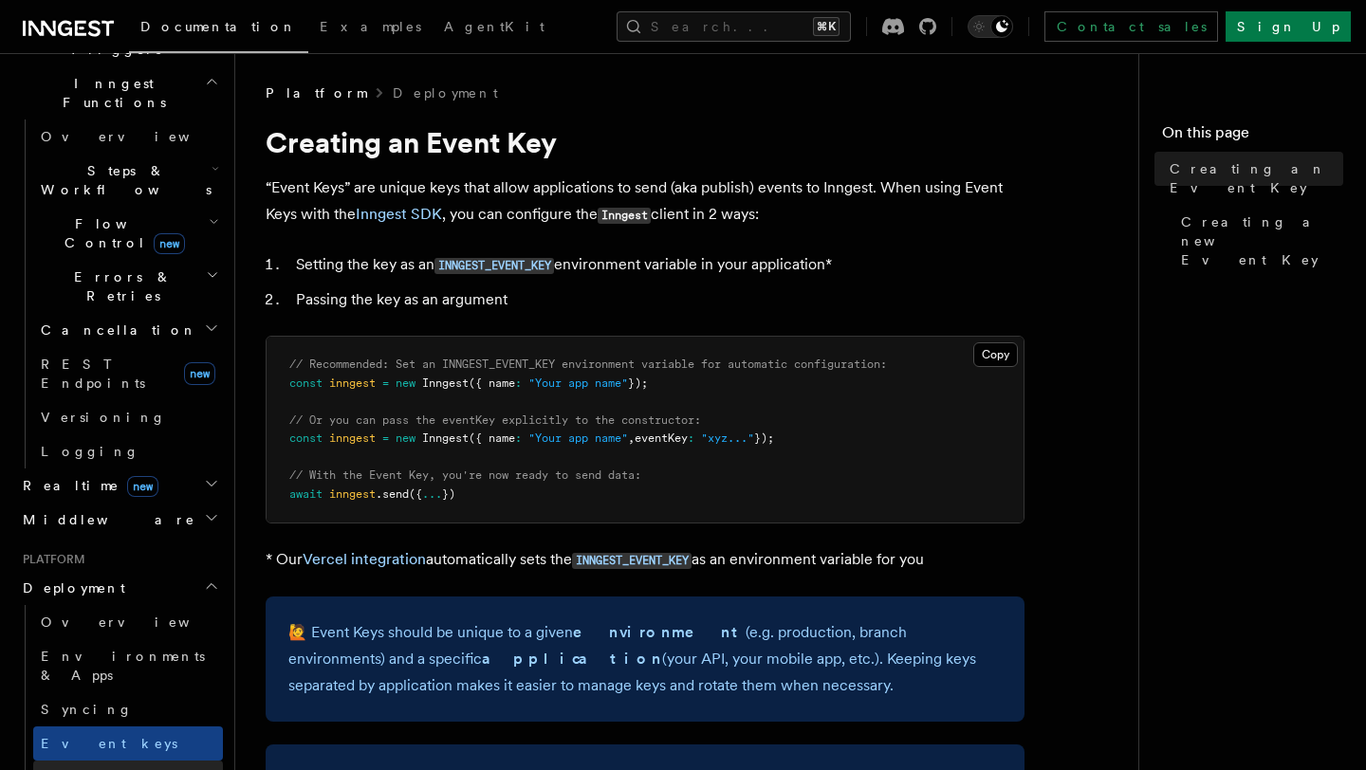
click at [148, 761] on link "Signing keys" at bounding box center [128, 778] width 190 height 34
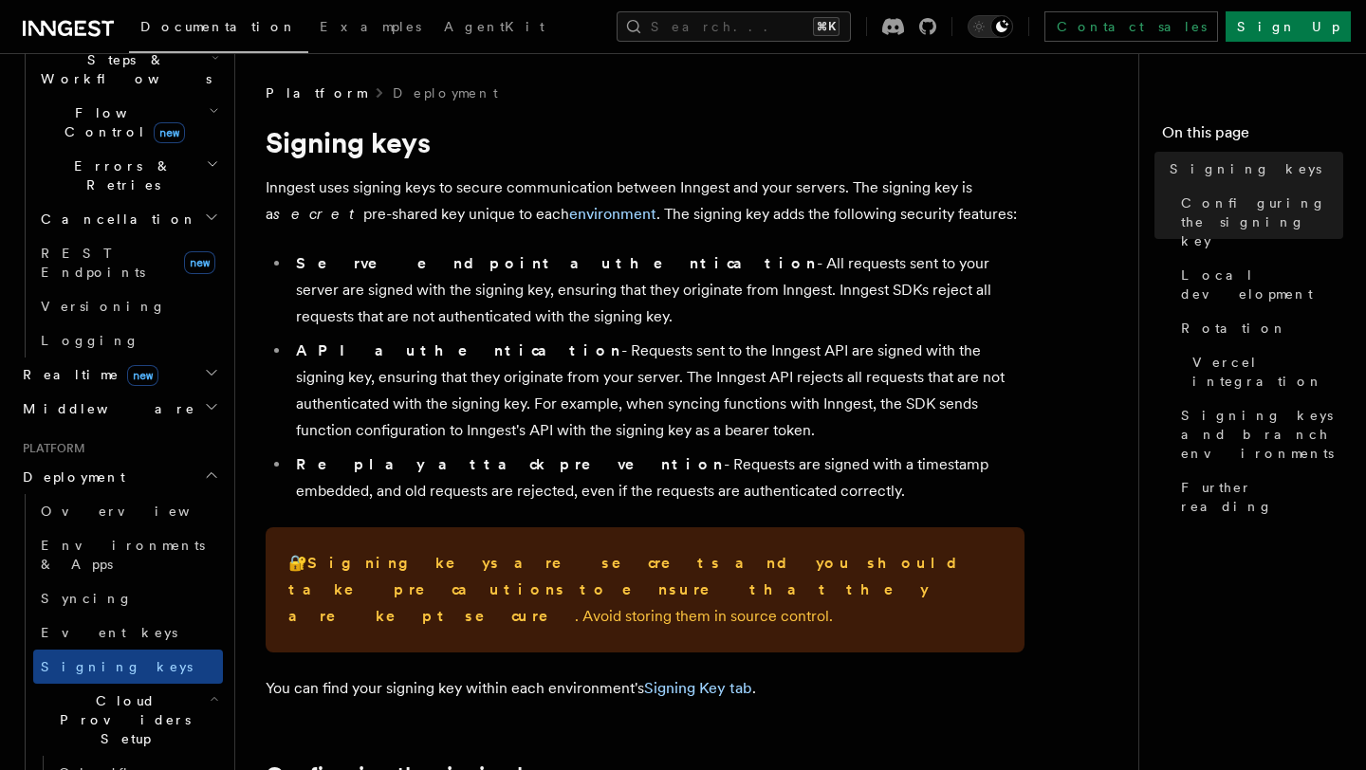
scroll to position [656, 0]
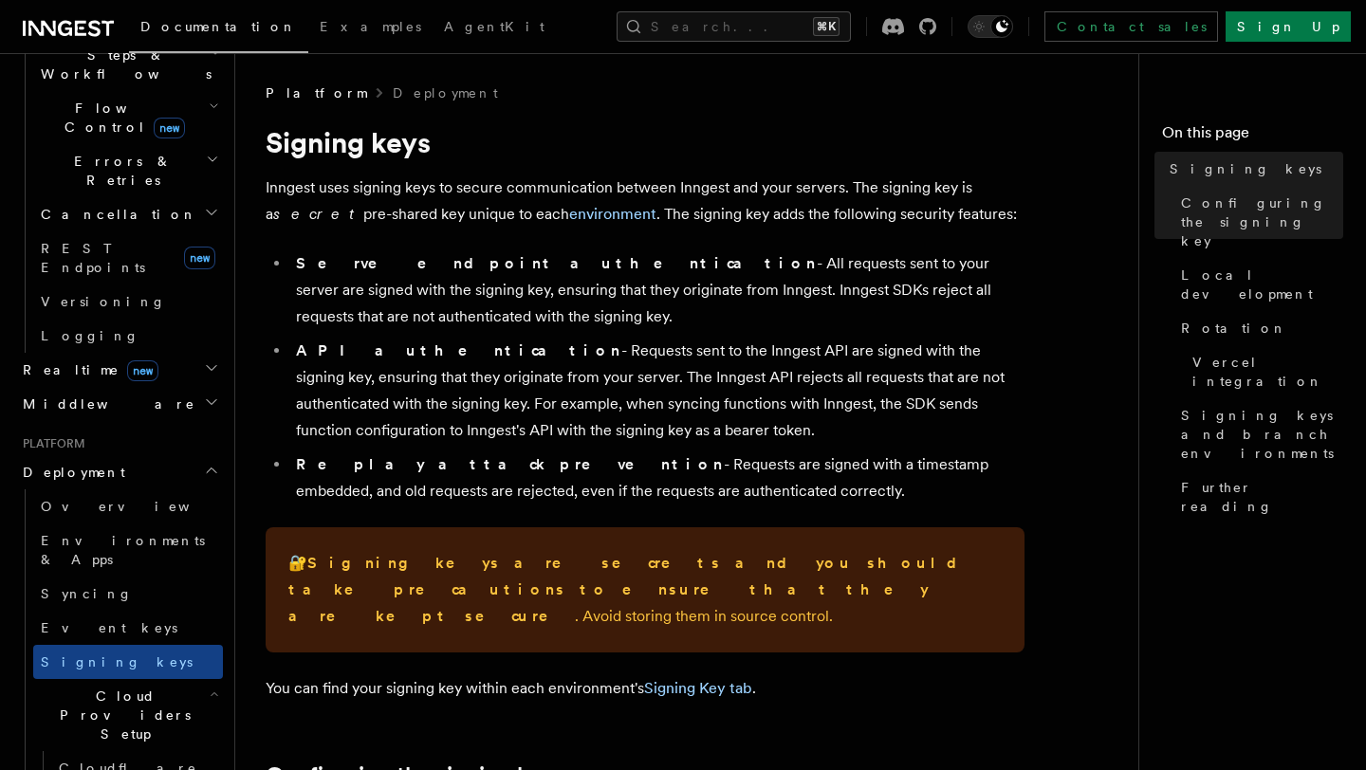
click at [185, 679] on h2 "Cloud Providers Setup" at bounding box center [128, 715] width 190 height 72
